Goal: Information Seeking & Learning: Learn about a topic

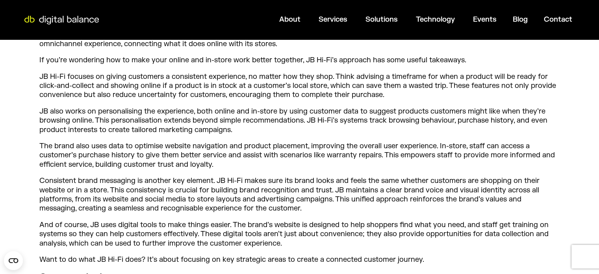
scroll to position [394, 0]
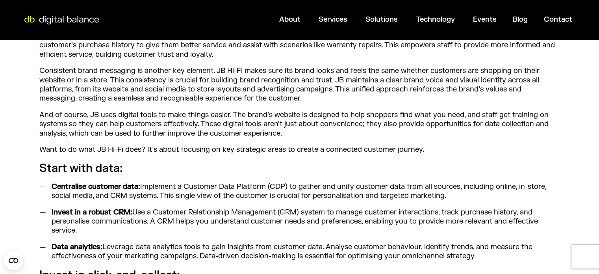
scroll to position [512, 0]
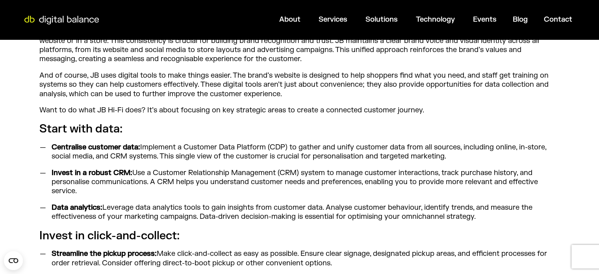
click at [289, 96] on p "And of course, JB uses digital tools to make things easier. The brand’s website…" at bounding box center [299, 85] width 520 height 28
click at [267, 107] on p "Want to do what JB Hi-Fi does? It’s about focusing on key strategic areas to cr…" at bounding box center [299, 109] width 520 height 9
click at [312, 110] on p "Want to do what JB Hi-Fi does? It’s about focusing on key strategic areas to cr…" at bounding box center [299, 109] width 520 height 9
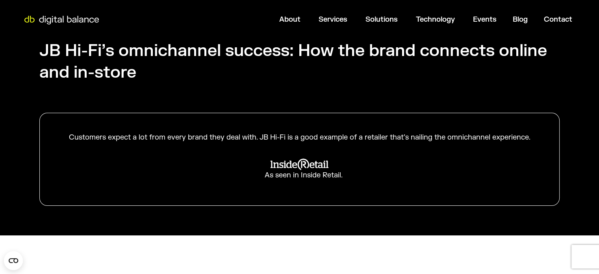
scroll to position [236, 0]
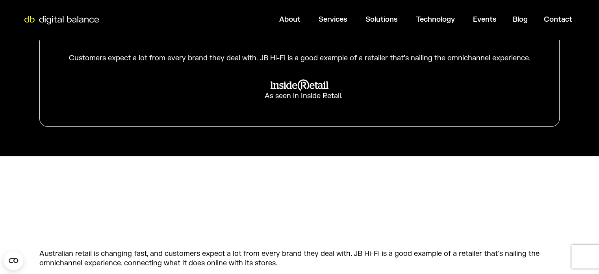
scroll to position [213, 0]
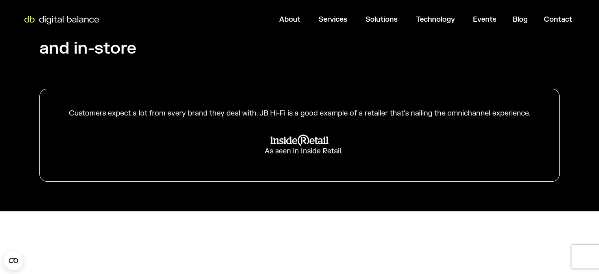
scroll to position [0, 0]
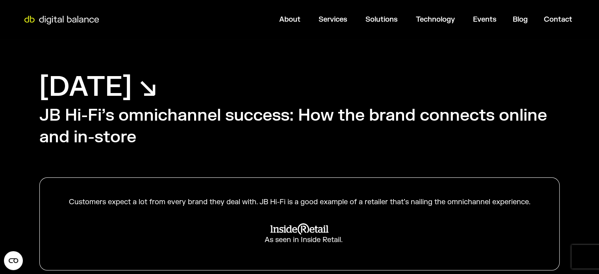
click at [157, 96] on h1 "[DATE] ↘︎" at bounding box center [98, 87] width 118 height 36
click at [70, 115] on h2 "JB Hi-Fi’s omnichannel success: How the brand connects online and in-store" at bounding box center [299, 126] width 520 height 43
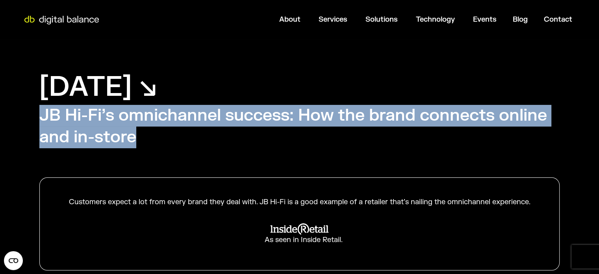
drag, startPoint x: 41, startPoint y: 111, endPoint x: 132, endPoint y: 141, distance: 95.8
click at [132, 141] on h2 "JB Hi-Fi’s omnichannel success: How the brand connects online and in-store" at bounding box center [299, 126] width 520 height 43
copy h2 "JB Hi-Fi’s omnichannel success: How the brand connects online and in-store"
